Goal: Task Accomplishment & Management: Manage account settings

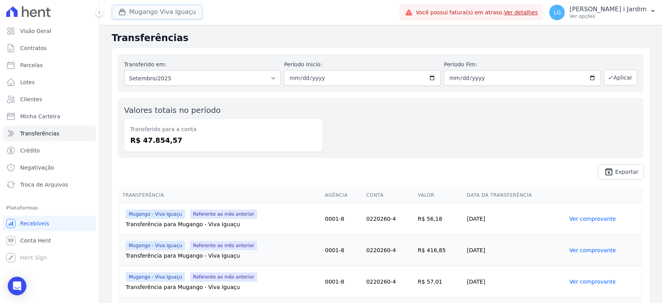
click at [177, 12] on button "Mugango Viva Iguaçu" at bounding box center [157, 12] width 91 height 15
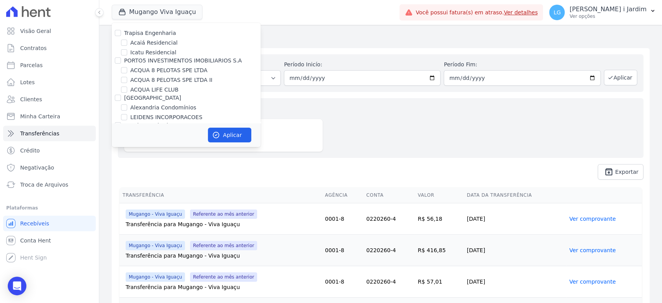
click at [155, 33] on label "Trapisa Engenharia" at bounding box center [150, 33] width 52 height 6
click at [121, 33] on input "Trapisa Engenharia" at bounding box center [118, 33] width 6 height 6
checkbox input "true"
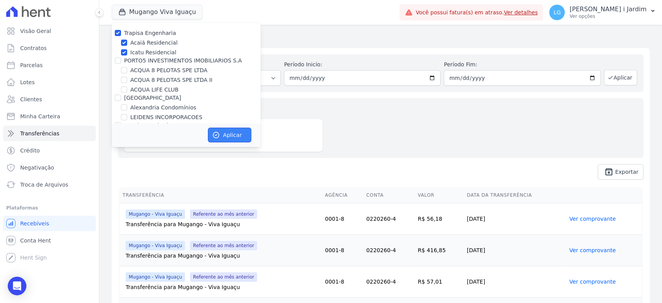
click at [224, 135] on button "Aplicar" at bounding box center [229, 135] width 43 height 15
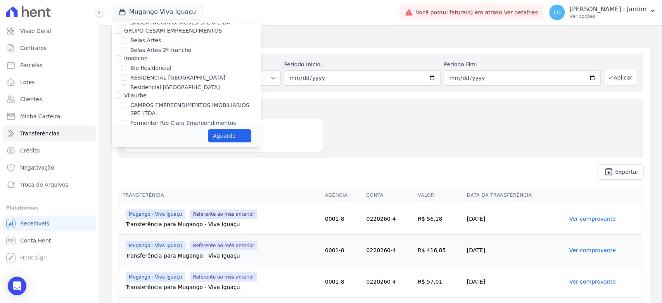
scroll to position [517, 0]
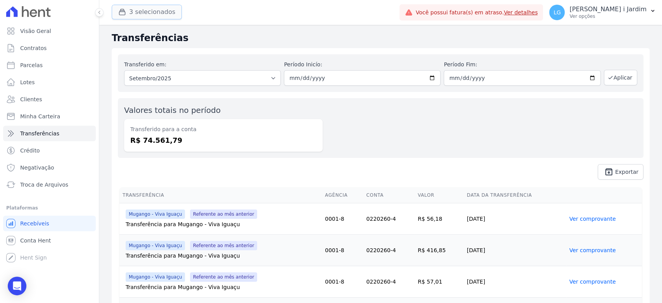
click at [162, 6] on button "3 selecionados" at bounding box center [147, 12] width 70 height 15
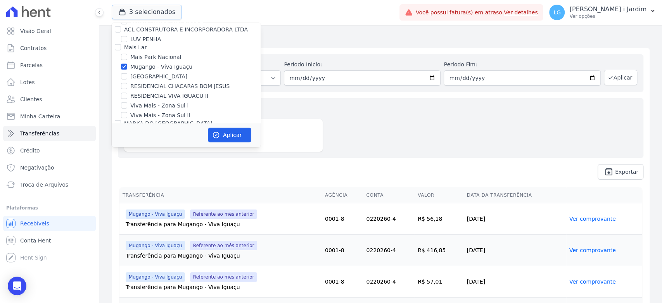
scroll to position [1292, 0]
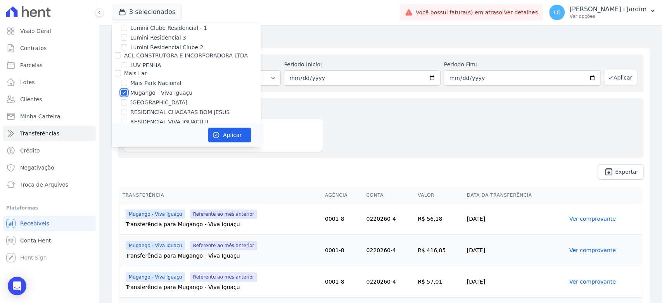
click at [126, 90] on input "Mugango - Viva Iguaçu" at bounding box center [124, 93] width 6 height 6
checkbox input "false"
click at [223, 135] on button "Aplicar" at bounding box center [229, 135] width 43 height 15
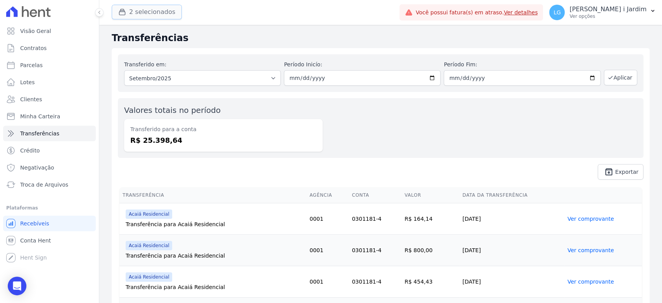
click at [152, 13] on button "2 selecionados" at bounding box center [147, 12] width 70 height 15
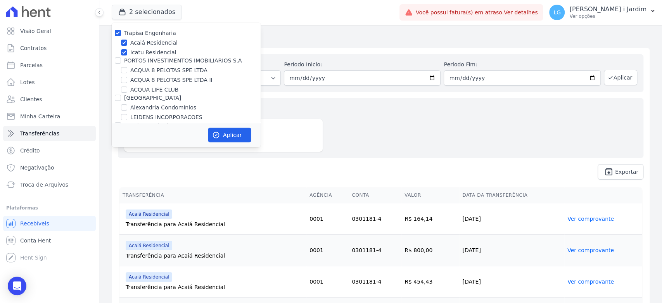
click at [148, 33] on label "Trapisa Engenharia" at bounding box center [150, 33] width 52 height 6
click at [121, 33] on input "Trapisa Engenharia" at bounding box center [118, 33] width 6 height 6
checkbox input "false"
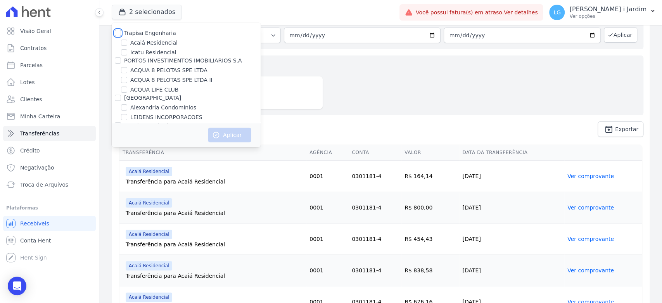
scroll to position [43, 0]
click at [158, 88] on label "ACQUA LIFE CLUB" at bounding box center [154, 90] width 48 height 8
click at [127, 88] on input "ACQUA LIFE CLUB" at bounding box center [124, 89] width 6 height 6
checkbox input "true"
click at [219, 133] on icon "button" at bounding box center [216, 135] width 8 height 8
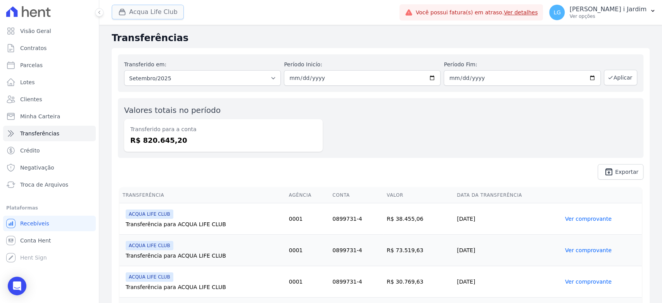
click at [143, 18] on button "Acqua Life Club" at bounding box center [148, 12] width 72 height 15
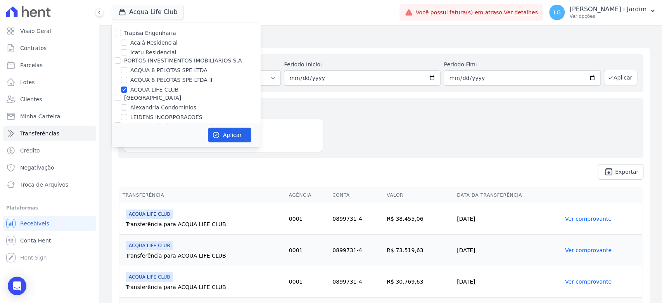
click at [149, 89] on label "ACQUA LIFE CLUB" at bounding box center [154, 90] width 48 height 8
click at [127, 89] on input "ACQUA LIFE CLUB" at bounding box center [124, 89] width 6 height 6
checkbox input "false"
click at [151, 82] on label "ACQUA 8 PELOTAS SPE LTDA II" at bounding box center [171, 80] width 82 height 8
click at [127, 82] on input "ACQUA 8 PELOTAS SPE LTDA II" at bounding box center [124, 80] width 6 height 6
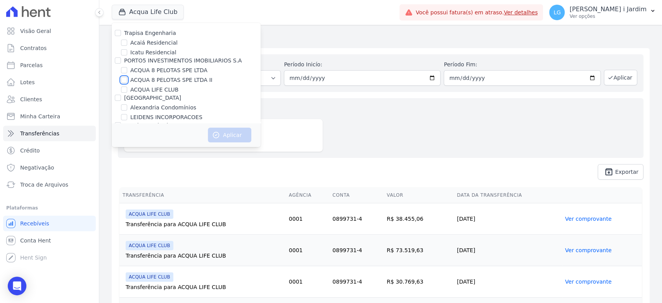
checkbox input "true"
click at [154, 70] on label "ACQUA 8 PELOTAS SPE LTDA" at bounding box center [168, 70] width 77 height 8
click at [127, 70] on input "ACQUA 8 PELOTAS SPE LTDA" at bounding box center [124, 70] width 6 height 6
checkbox input "true"
click at [221, 133] on button "Aplicar" at bounding box center [229, 135] width 43 height 15
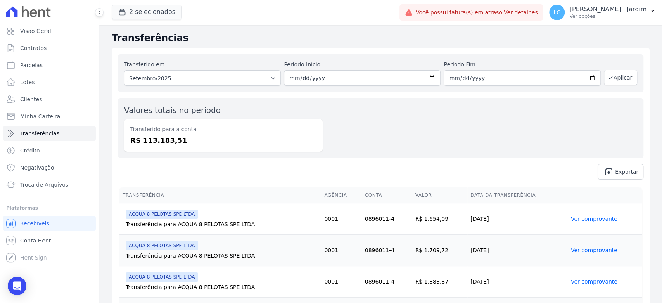
click at [377, 148] on div "Valores totais no período Transferido para a conta R$ 113.183,51" at bounding box center [380, 128] width 525 height 60
click at [162, 10] on button "2 selecionados" at bounding box center [147, 12] width 70 height 15
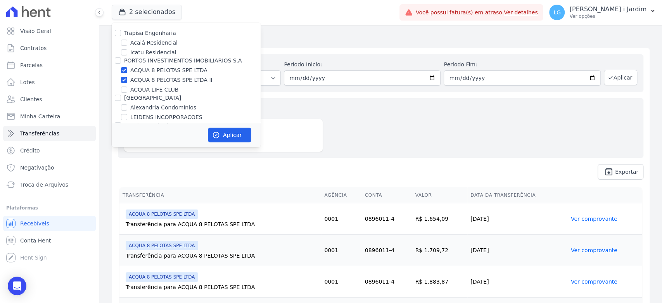
click at [156, 71] on label "ACQUA 8 PELOTAS SPE LTDA" at bounding box center [168, 70] width 77 height 8
click at [127, 71] on input "ACQUA 8 PELOTAS SPE LTDA" at bounding box center [124, 70] width 6 height 6
checkbox input "false"
click at [155, 86] on label "ACQUA LIFE CLUB" at bounding box center [154, 90] width 48 height 8
click at [127, 86] on input "ACQUA LIFE CLUB" at bounding box center [124, 89] width 6 height 6
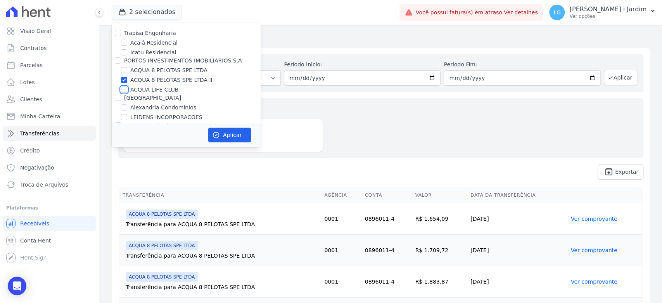
checkbox input "true"
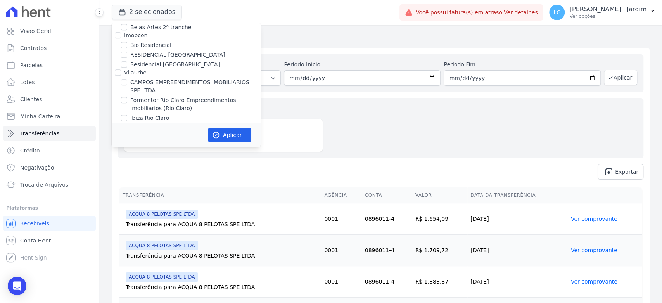
scroll to position [431, 0]
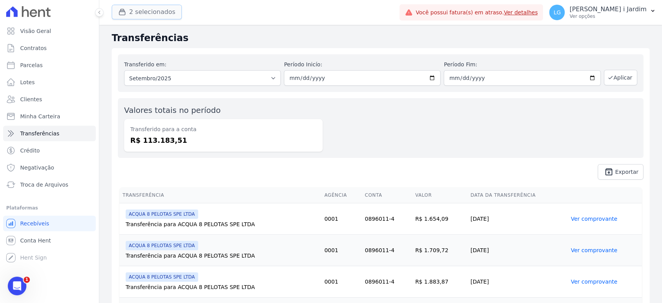
click at [149, 15] on button "2 selecionados" at bounding box center [147, 12] width 70 height 15
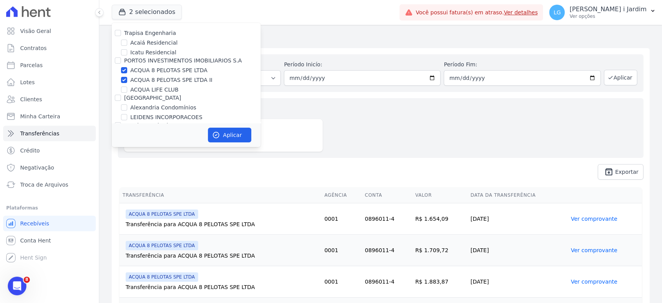
click at [177, 61] on label "PORTO5 INVESTIMENTOS IMOBILIARIOS S.A" at bounding box center [183, 60] width 118 height 6
click at [121, 61] on input "PORTO5 INVESTIMENTOS IMOBILIARIOS S.A" at bounding box center [118, 60] width 6 height 6
checkbox input "true"
click at [177, 61] on label "PORTO5 INVESTIMENTOS IMOBILIARIOS S.A" at bounding box center [183, 60] width 118 height 6
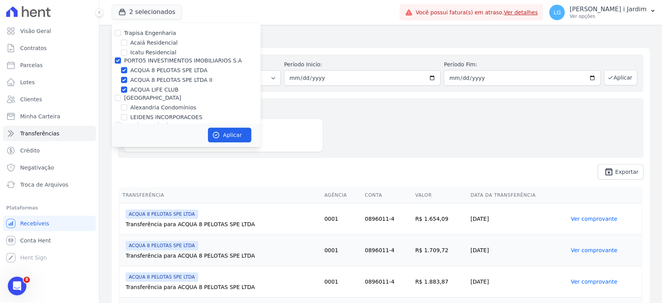
click at [121, 61] on input "PORTO5 INVESTIMENTOS IMOBILIARIOS S.A" at bounding box center [118, 60] width 6 height 6
checkbox input "false"
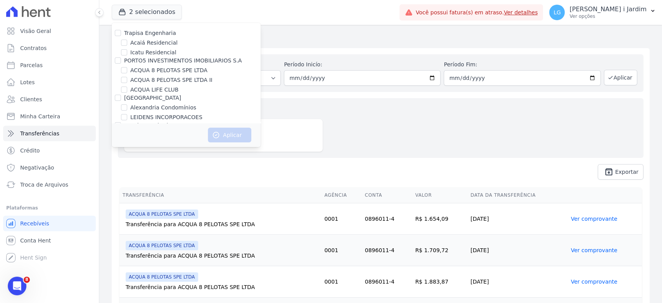
scroll to position [882, 0]
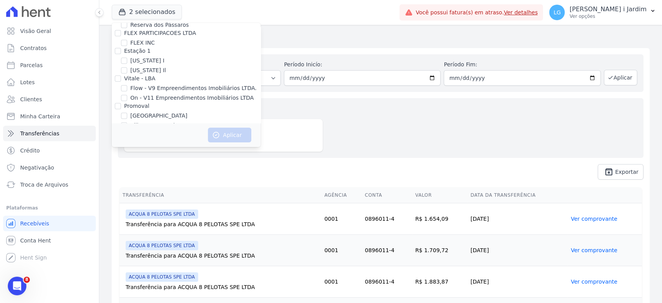
click at [140, 87] on div "Trapisa Engenharia Acaiá Residencial Icatu Residencial PORTO5 INVESTIMENTOS IMO…" at bounding box center [186, 246] width 149 height 2212
click at [140, 112] on label "[GEOGRAPHIC_DATA]" at bounding box center [158, 116] width 57 height 8
click at [127, 112] on input "[GEOGRAPHIC_DATA]" at bounding box center [124, 115] width 6 height 6
checkbox input "true"
click at [226, 133] on button "Aplicar" at bounding box center [229, 135] width 43 height 15
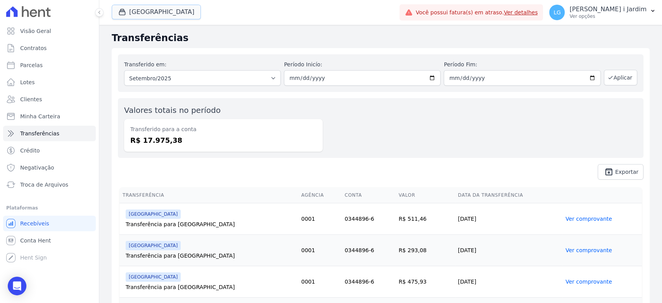
drag, startPoint x: 147, startPoint y: 18, endPoint x: 145, endPoint y: 34, distance: 16.4
click at [147, 18] on button "[GEOGRAPHIC_DATA]" at bounding box center [156, 12] width 89 height 15
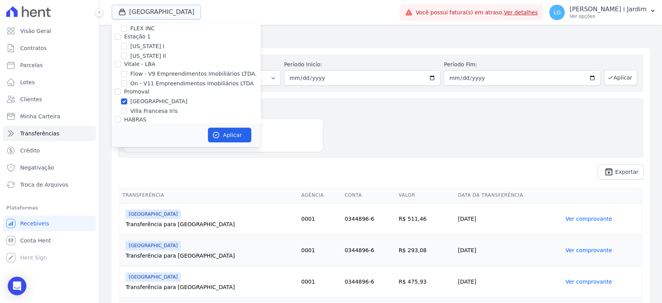
scroll to position [905, 0]
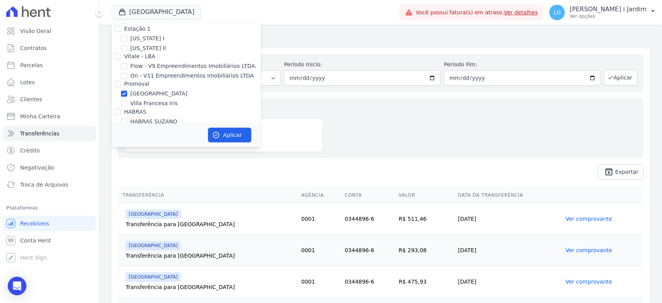
click at [142, 65] on div "Trapisa Engenharia Acaiá Residencial Icatu Residencial PORTO5 INVESTIMENTOS IMO…" at bounding box center [186, 224] width 149 height 2212
click at [141, 90] on label "[GEOGRAPHIC_DATA]" at bounding box center [158, 94] width 57 height 8
click at [127, 90] on input "[GEOGRAPHIC_DATA]" at bounding box center [124, 93] width 6 height 6
checkbox input "false"
click at [147, 99] on label "Villa Francesa Iris" at bounding box center [153, 103] width 47 height 8
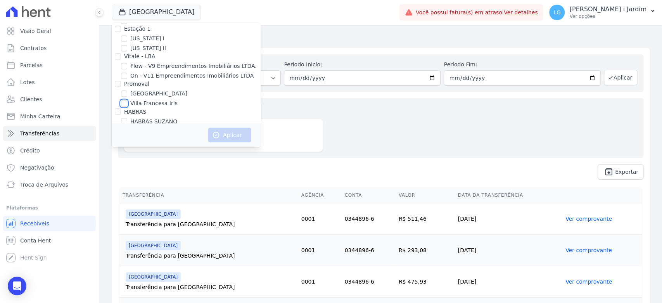
click at [127, 100] on input "Villa Francesa Iris" at bounding box center [124, 103] width 6 height 6
checkbox input "true"
click at [218, 130] on button "Aplicar" at bounding box center [229, 135] width 43 height 15
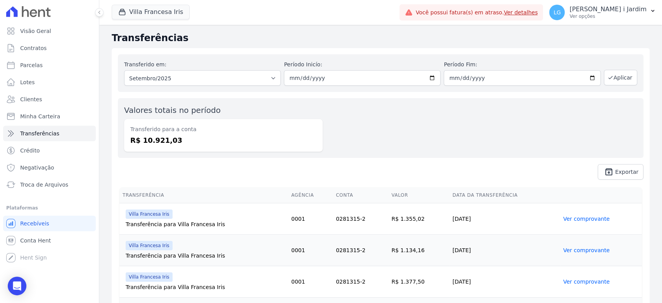
click at [181, 155] on div "Valores totais no período Transferido para a conta R$ 10.921,03" at bounding box center [380, 128] width 525 height 60
click at [58, 72] on link "Parcelas" at bounding box center [49, 65] width 93 height 16
select select
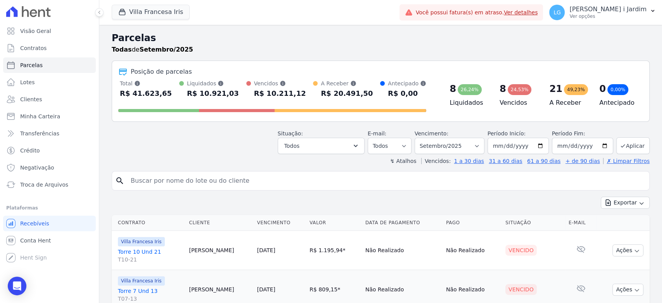
click at [241, 154] on header "Parcelas Todas de Setembro/2025 Posição de parcelas Total Soma das parcelas pag…" at bounding box center [381, 98] width 538 height 134
click at [347, 198] on div "Exportar Exportar PDF Exportar CSV" at bounding box center [381, 206] width 538 height 18
